Goal: Navigation & Orientation: Find specific page/section

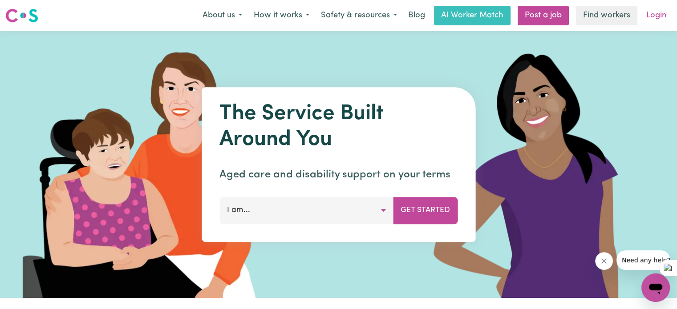
click at [667, 23] on link "Login" at bounding box center [656, 16] width 31 height 20
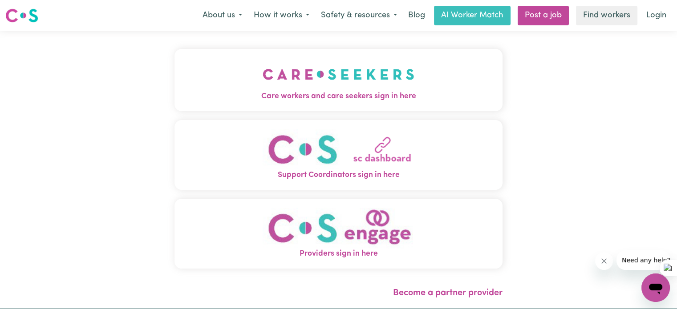
click at [357, 224] on img "Providers sign in here" at bounding box center [339, 228] width 152 height 41
